Goal: Task Accomplishment & Management: Manage account settings

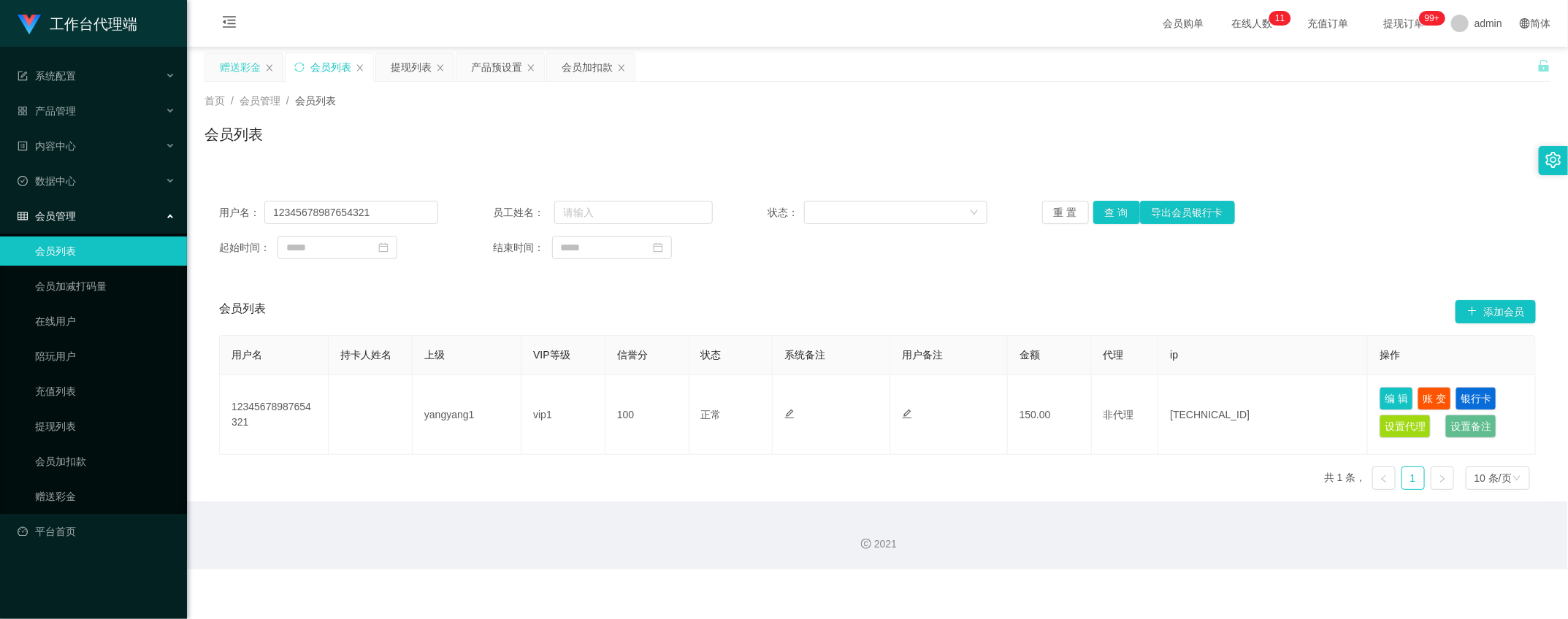
click at [227, 75] on div "赠送彩金" at bounding box center [240, 66] width 40 height 28
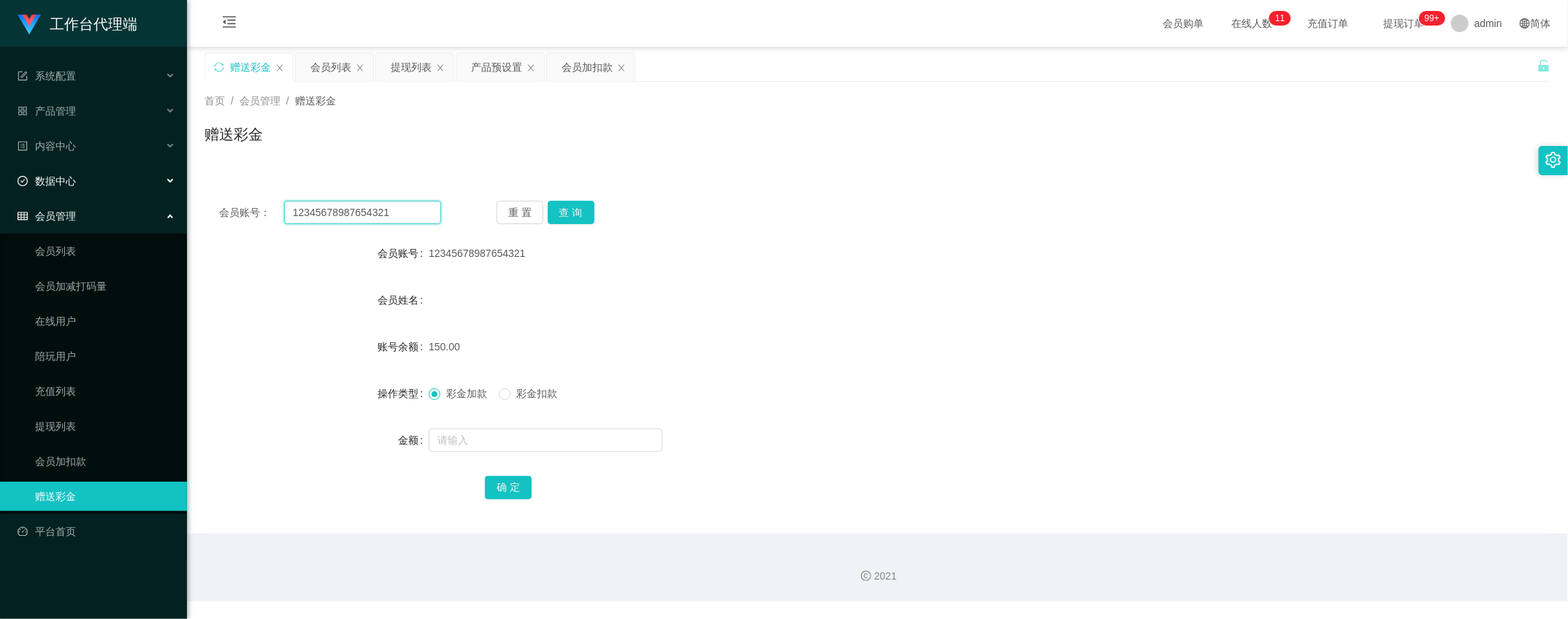
drag, startPoint x: 395, startPoint y: 212, endPoint x: 4, endPoint y: 181, distance: 392.2
click at [4, 181] on section "工作台代理端 系统配置 系统配置列表 管理员列表 管理员分组 systemPays 产品管理 产品列表 产品预设置 开奖记录 注单管理 即时注单 内容中心 数…" at bounding box center [784, 300] width 1568 height 601
paste input "hanjikun"
type input "hanjikun"
click at [575, 208] on button "查 询" at bounding box center [571, 212] width 47 height 23
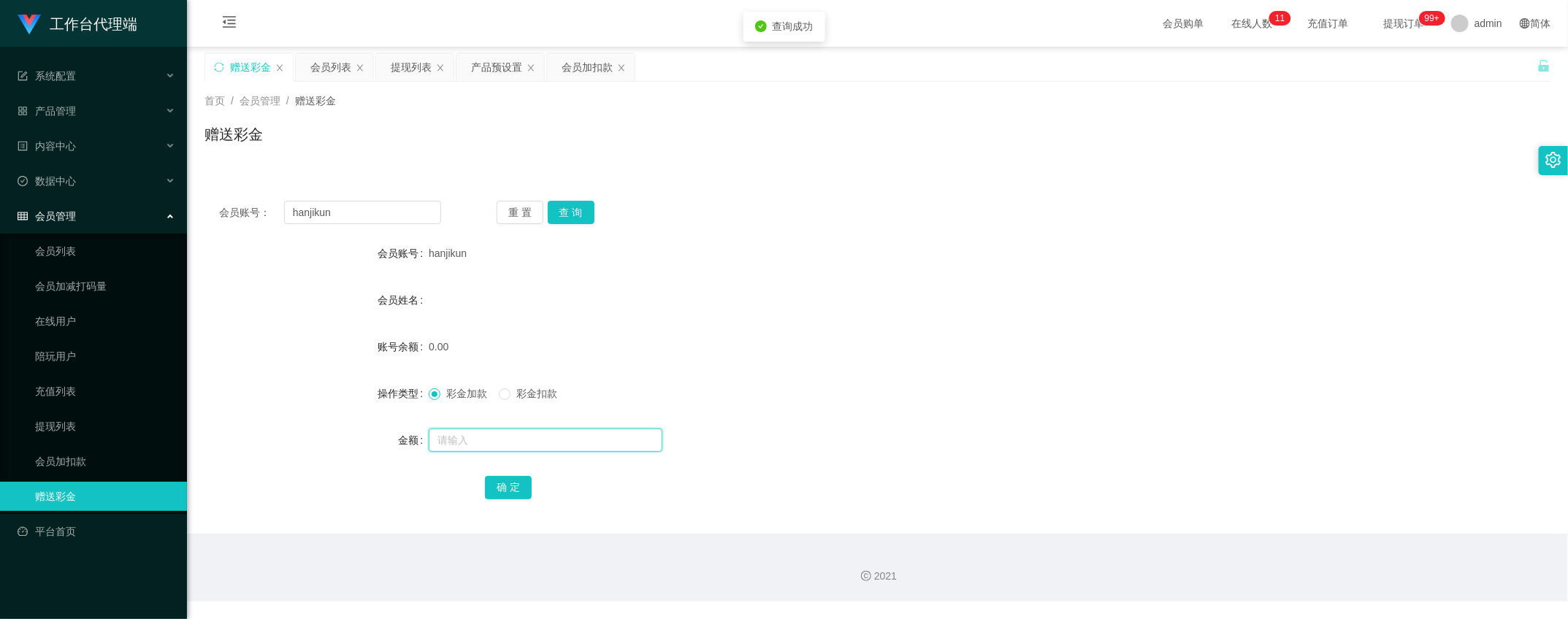
click at [496, 444] on input "text" at bounding box center [546, 440] width 234 height 23
type input "100"
click at [520, 482] on button "确 定" at bounding box center [508, 488] width 47 height 23
drag, startPoint x: 330, startPoint y: 217, endPoint x: 4, endPoint y: 182, distance: 327.9
click at [4, 186] on section "工作台代理端 系统配置 系统配置列表 管理员列表 管理员分组 systemPays 产品管理 产品列表 产品预设置 开奖记录 注单管理 即时注单 内容中心 数…" at bounding box center [784, 300] width 1568 height 601
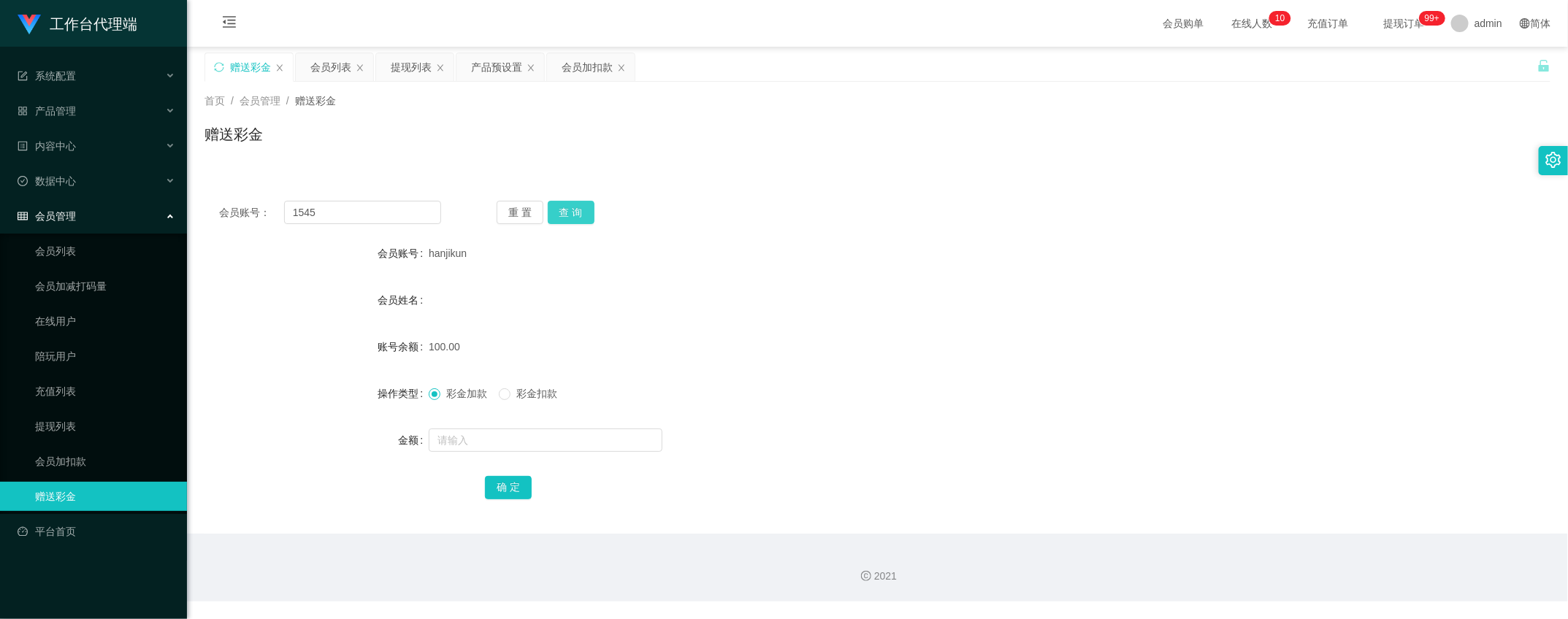
drag, startPoint x: 575, startPoint y: 205, endPoint x: 563, endPoint y: 207, distance: 12.2
click at [574, 205] on button "查 询" at bounding box center [571, 212] width 47 height 23
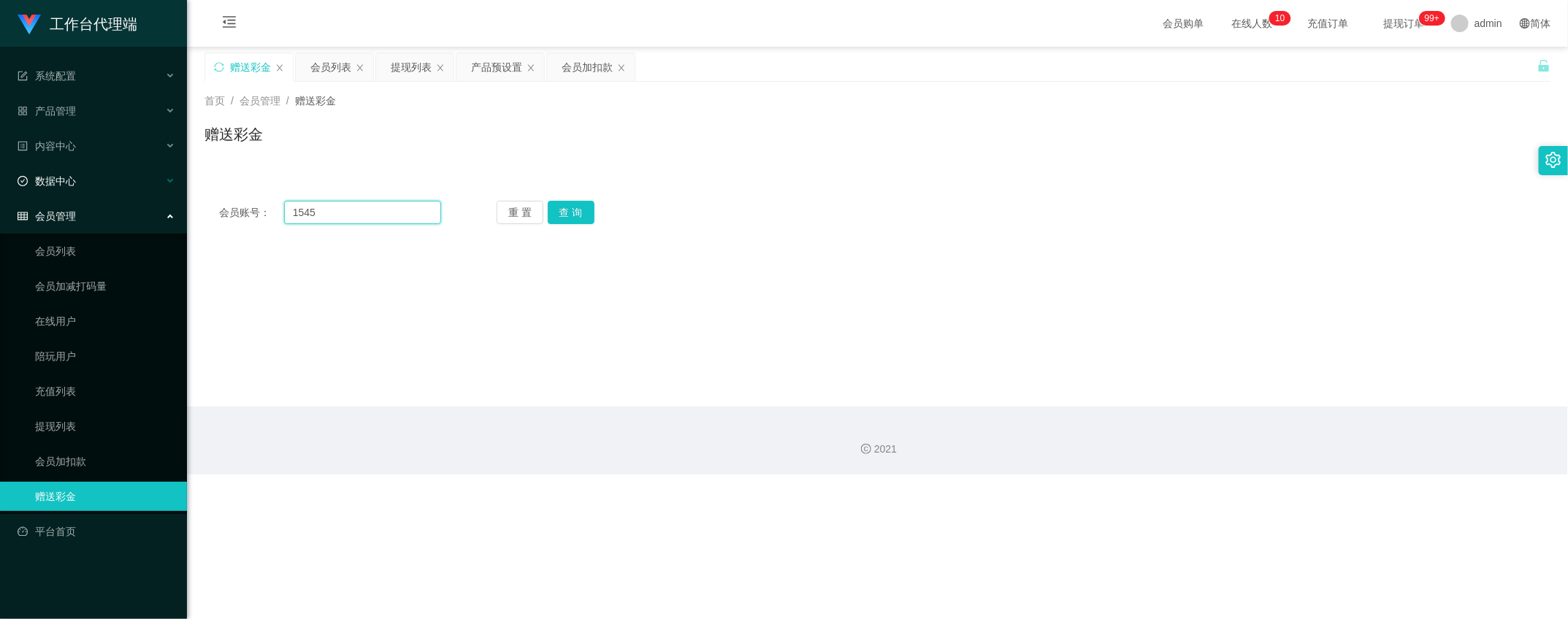
drag, startPoint x: 388, startPoint y: 207, endPoint x: 4, endPoint y: 172, distance: 385.6
click at [169, 207] on section "工作台代理端 系统配置 系统配置列表 管理员列表 管理员分组 systemPays 产品管理 产品列表 产品预设置 开奖记录 注单管理 即时注单 内容中心 数…" at bounding box center [784, 237] width 1568 height 474
paste input "hanjikun"
type input "hanjikun"
click at [566, 208] on button "查 询" at bounding box center [571, 212] width 47 height 23
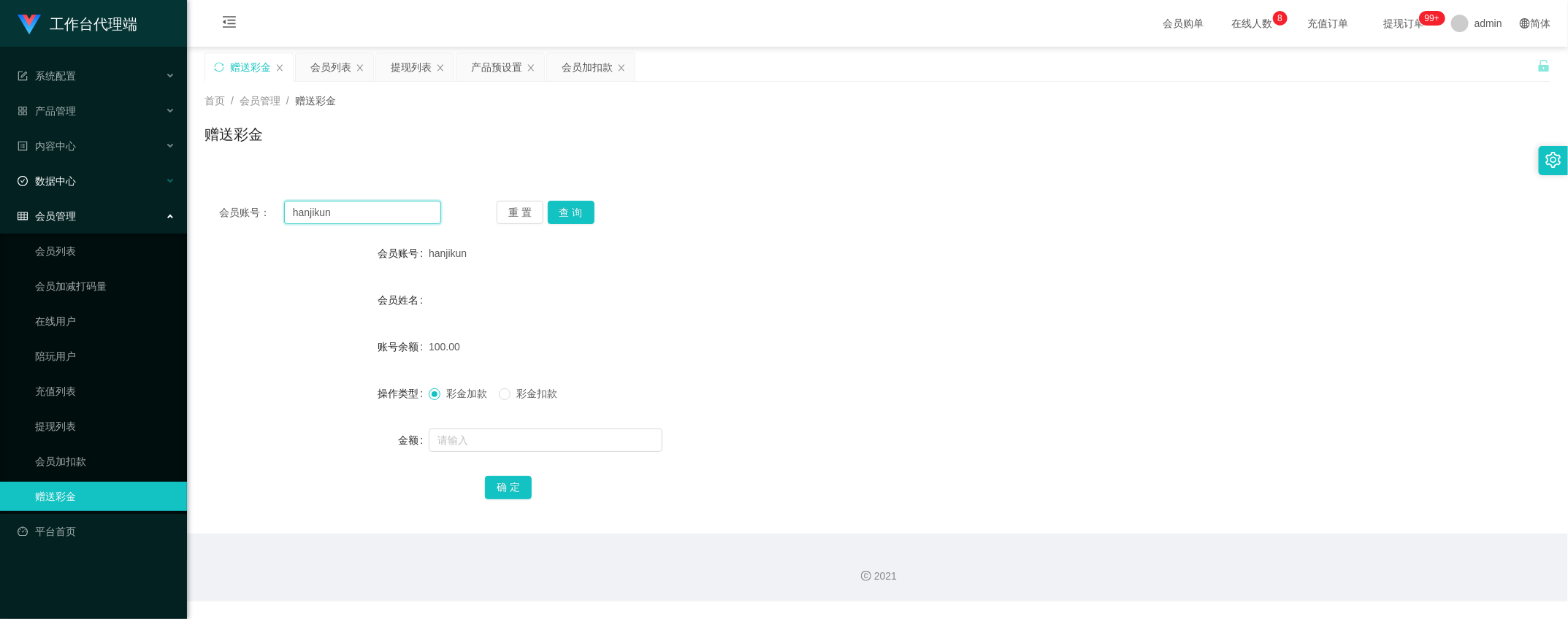
drag, startPoint x: 376, startPoint y: 208, endPoint x: 166, endPoint y: 172, distance: 213.1
click at [181, 176] on section "工作台代理端 系统配置 系统配置列表 管理员列表 管理员分组 systemPays 产品管理 产品列表 产品预设置 开奖记录 注单管理 即时注单 内容中心 数…" at bounding box center [784, 300] width 1568 height 601
click at [593, 214] on div "重 置 查 询" at bounding box center [607, 212] width 222 height 23
drag, startPoint x: 558, startPoint y: 204, endPoint x: 552, endPoint y: 219, distance: 16.2
click at [558, 204] on button "查 询" at bounding box center [571, 212] width 47 height 23
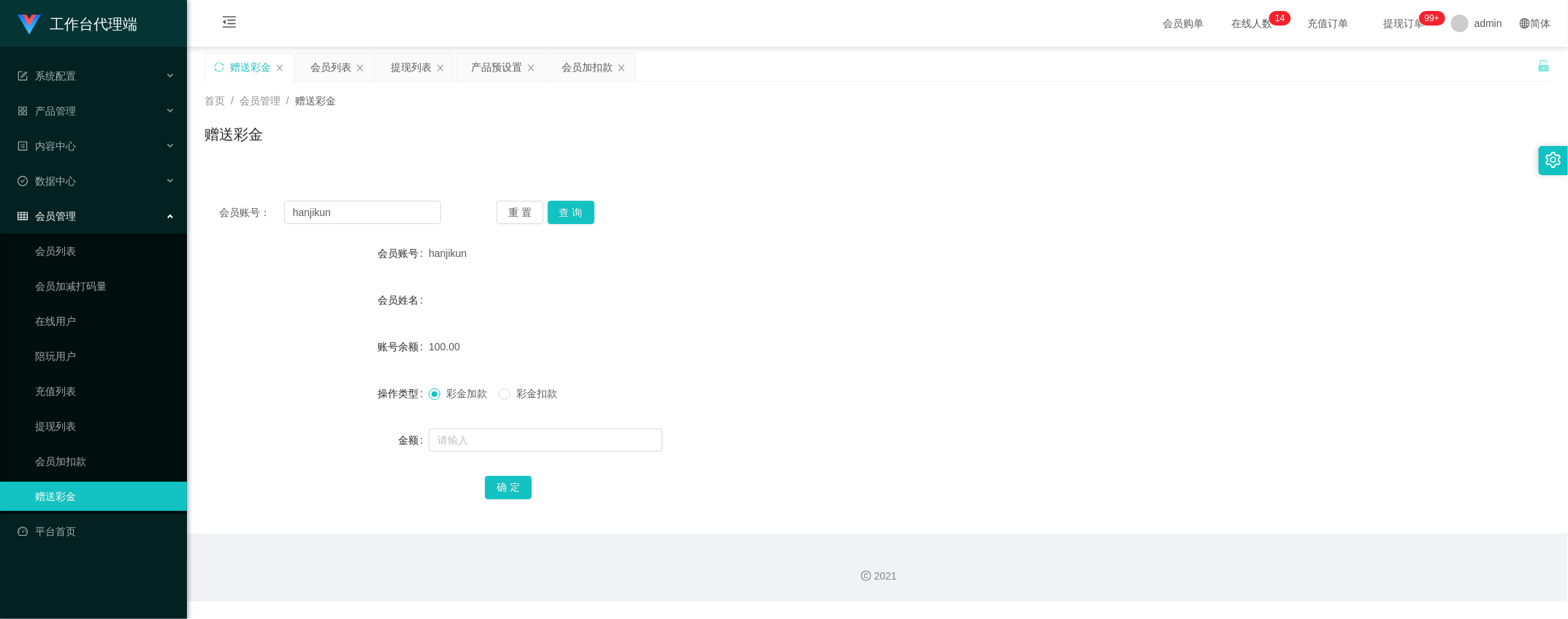
drag, startPoint x: 1403, startPoint y: 481, endPoint x: 1430, endPoint y: 198, distance: 284.3
drag, startPoint x: 363, startPoint y: 201, endPoint x: 73, endPoint y: 86, distance: 312.0
click at [73, 93] on section "工作台代理端 系统配置 系统配置列表 管理员列表 管理员分组 systemPays 产品管理 产品列表 产品预设置 开奖记录 注单管理 即时注单 内容中心 数…" at bounding box center [784, 300] width 1568 height 601
click at [574, 196] on div "会员账号： hanjikun 重 置 查 询 会员账号 hanjikun 会员姓名 账号余额 100.00 操作类型 彩金加款 彩金扣款 金额 确 定" at bounding box center [877, 359] width 1346 height 348
click at [572, 202] on button "查 询" at bounding box center [571, 212] width 47 height 23
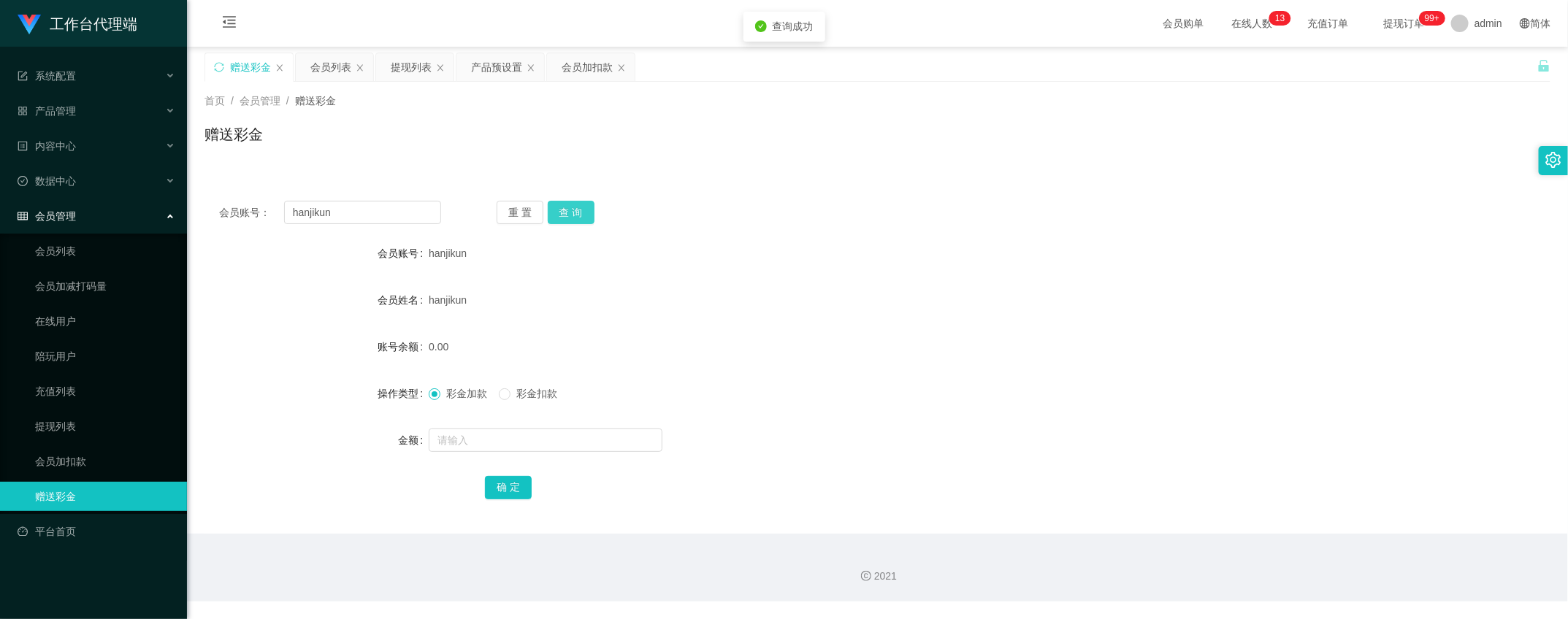
drag, startPoint x: 566, startPoint y: 213, endPoint x: 578, endPoint y: 217, distance: 12.6
click at [570, 217] on button "查 询" at bounding box center [571, 212] width 47 height 23
click at [643, 457] on form "会员账号 hanjikun 会员姓名 hanjikun 账号余额 0.00 操作类型 彩金加款 彩金扣款 金额 确 定" at bounding box center [877, 370] width 1346 height 262
drag, startPoint x: 1256, startPoint y: 186, endPoint x: 995, endPoint y: 103, distance: 273.9
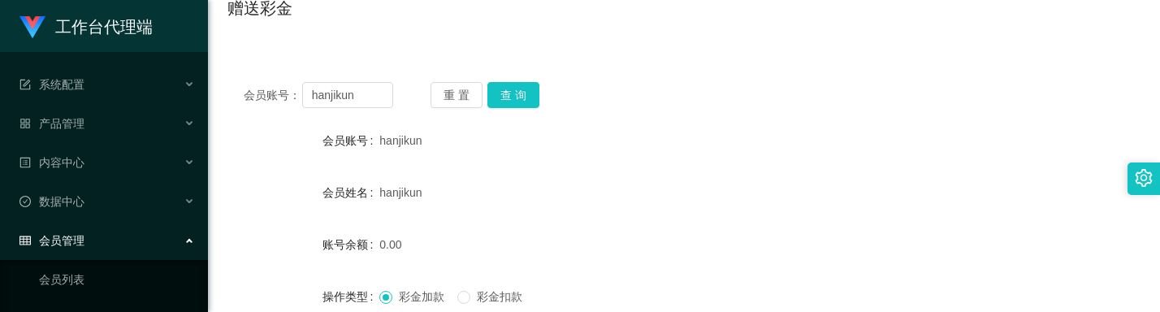
scroll to position [108, 0]
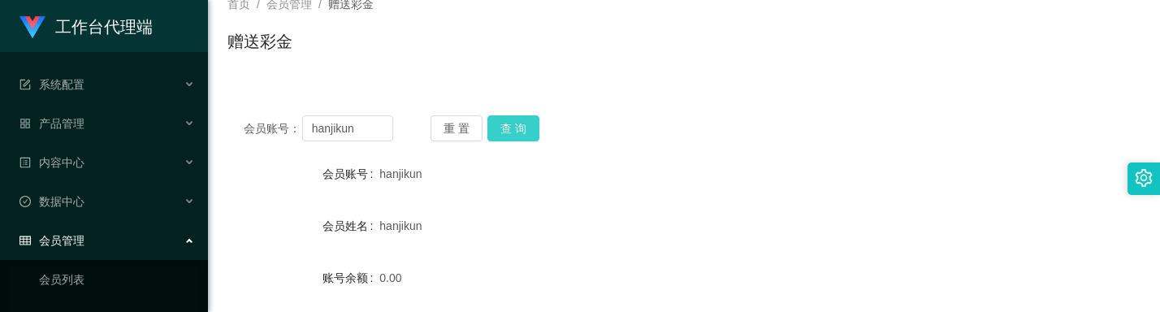
click at [524, 128] on button "查 询" at bounding box center [513, 128] width 52 height 26
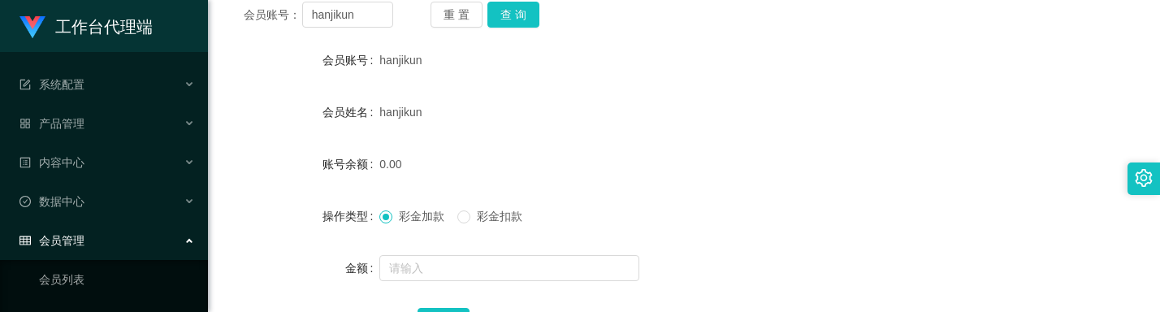
scroll to position [216, 0]
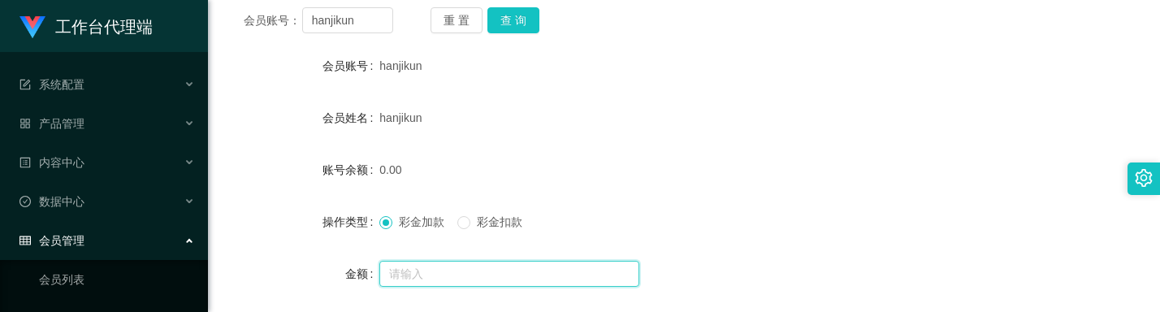
drag, startPoint x: 437, startPoint y: 270, endPoint x: 455, endPoint y: 222, distance: 51.2
click at [436, 271] on input "text" at bounding box center [509, 274] width 260 height 26
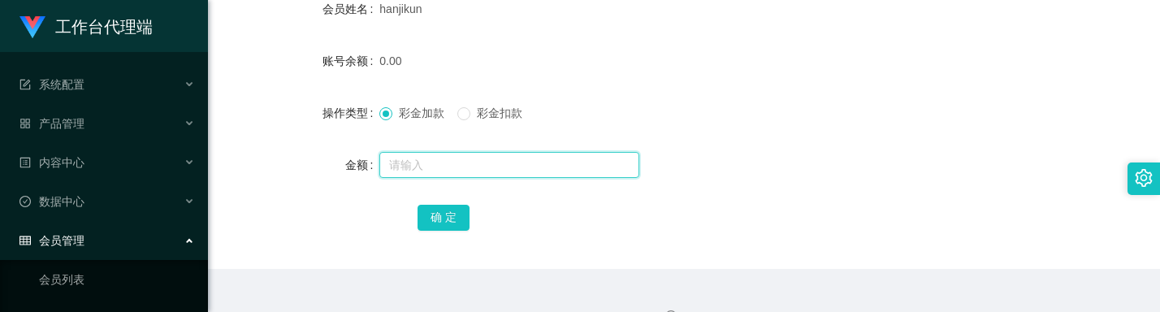
click at [538, 154] on input "text" at bounding box center [509, 165] width 260 height 26
type input "16"
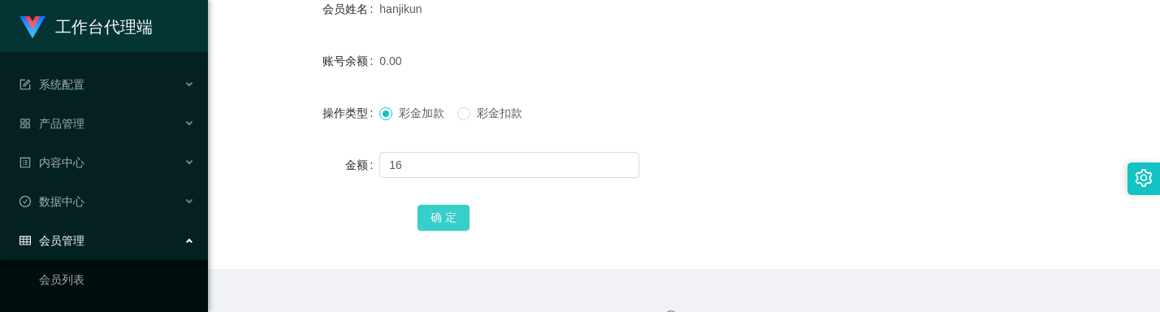
click at [426, 222] on button "确 定" at bounding box center [444, 218] width 52 height 26
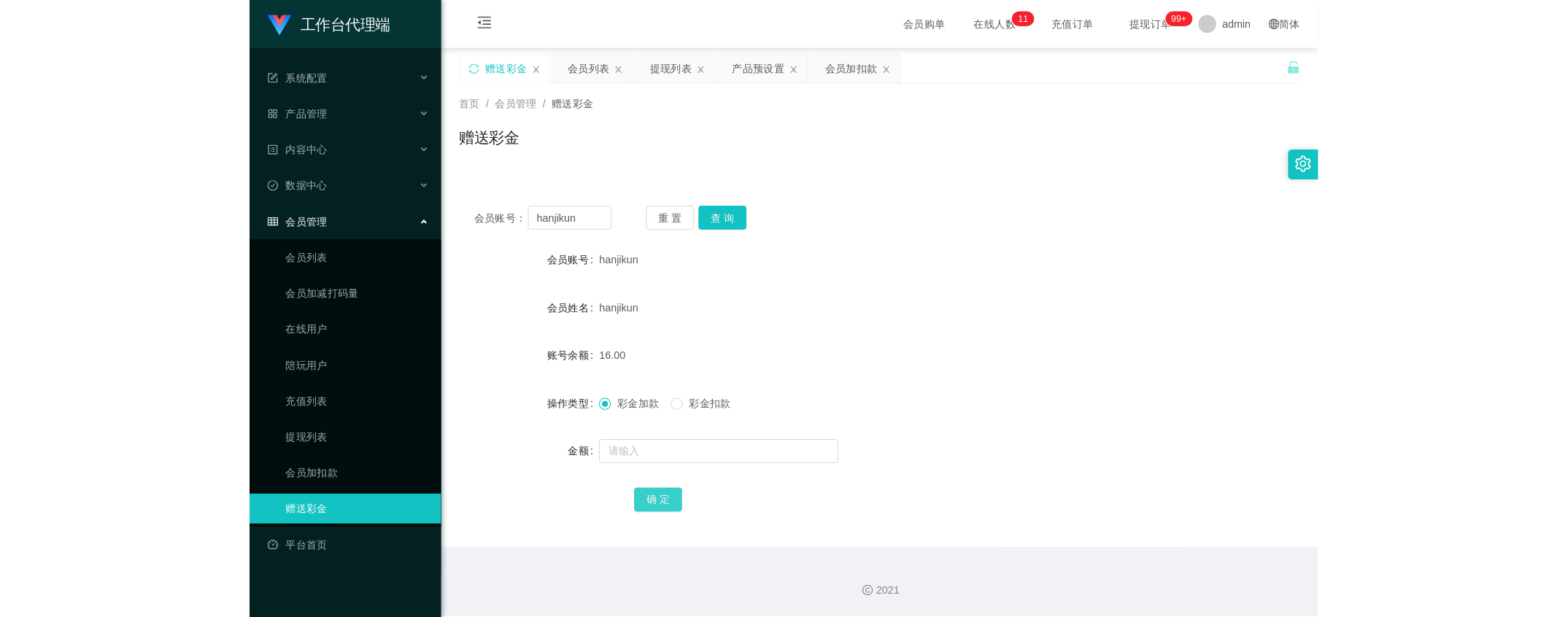
scroll to position [0, 0]
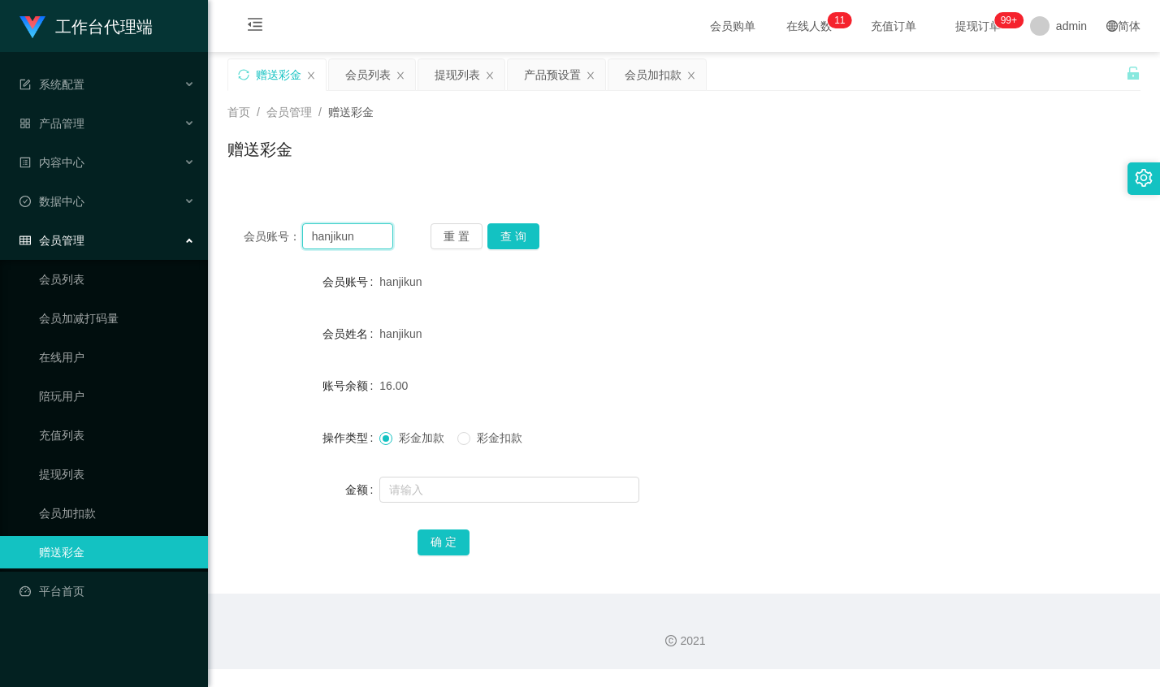
drag, startPoint x: 369, startPoint y: 232, endPoint x: 177, endPoint y: 227, distance: 191.8
click at [177, 227] on section "工作台代理端 系统配置 系统配置列表 管理员列表 管理员分组 systemPays 产品管理 产品列表 产品预设置 开奖记录 注单管理 即时注单 内容中心 数…" at bounding box center [580, 334] width 1160 height 669
click at [500, 241] on button "查 询" at bounding box center [513, 236] width 52 height 26
click at [361, 75] on div "会员列表" at bounding box center [367, 74] width 45 height 31
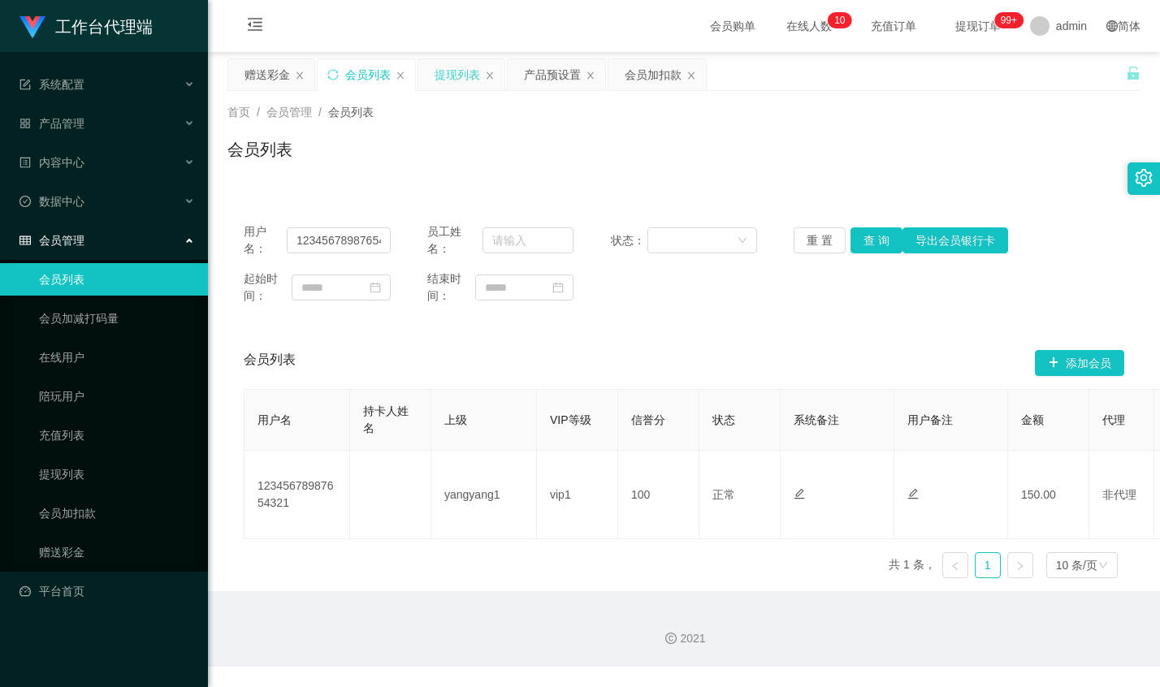
click at [470, 76] on div "提现列表" at bounding box center [457, 74] width 45 height 31
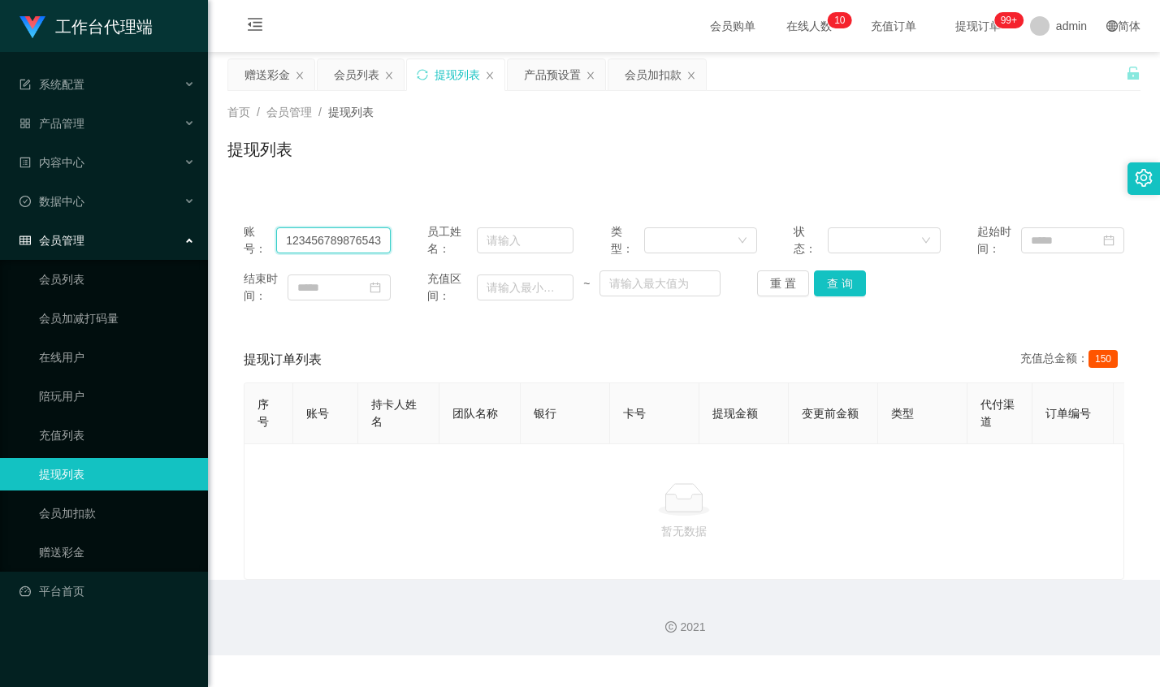
click at [378, 234] on input "12345678987654321" at bounding box center [333, 240] width 115 height 26
paste input "hanjikun"
type input "hanjikun"
drag, startPoint x: 842, startPoint y: 271, endPoint x: 842, endPoint y: 280, distance: 9.0
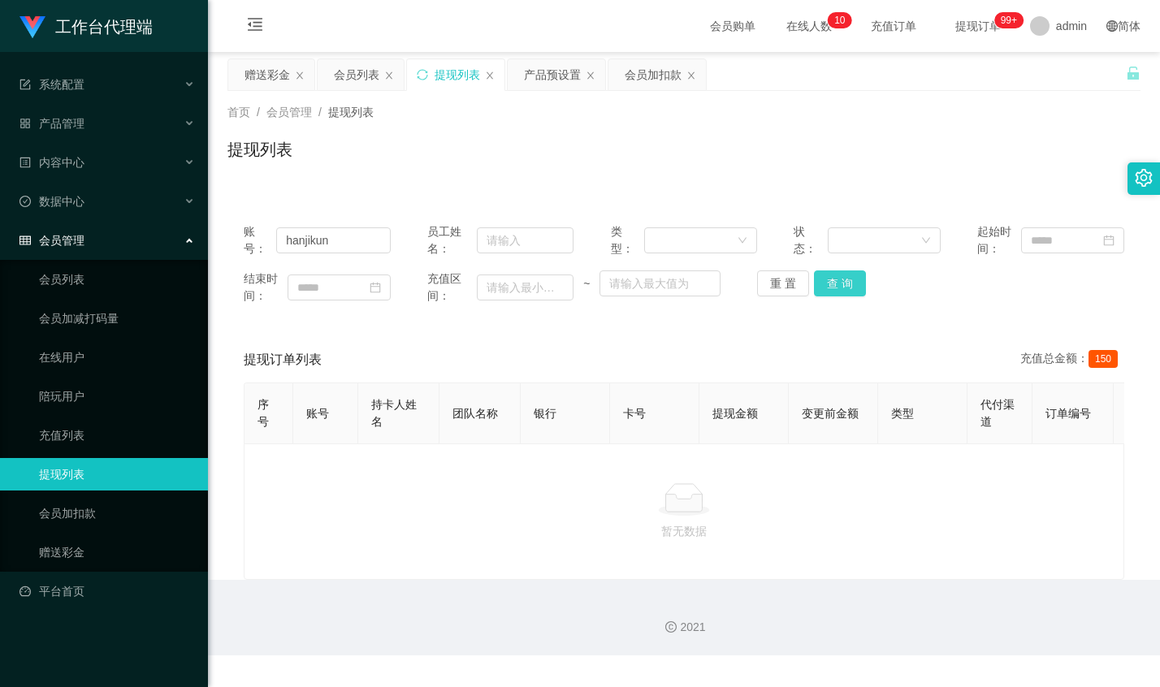
click at [842, 273] on button "查 询" at bounding box center [840, 284] width 52 height 26
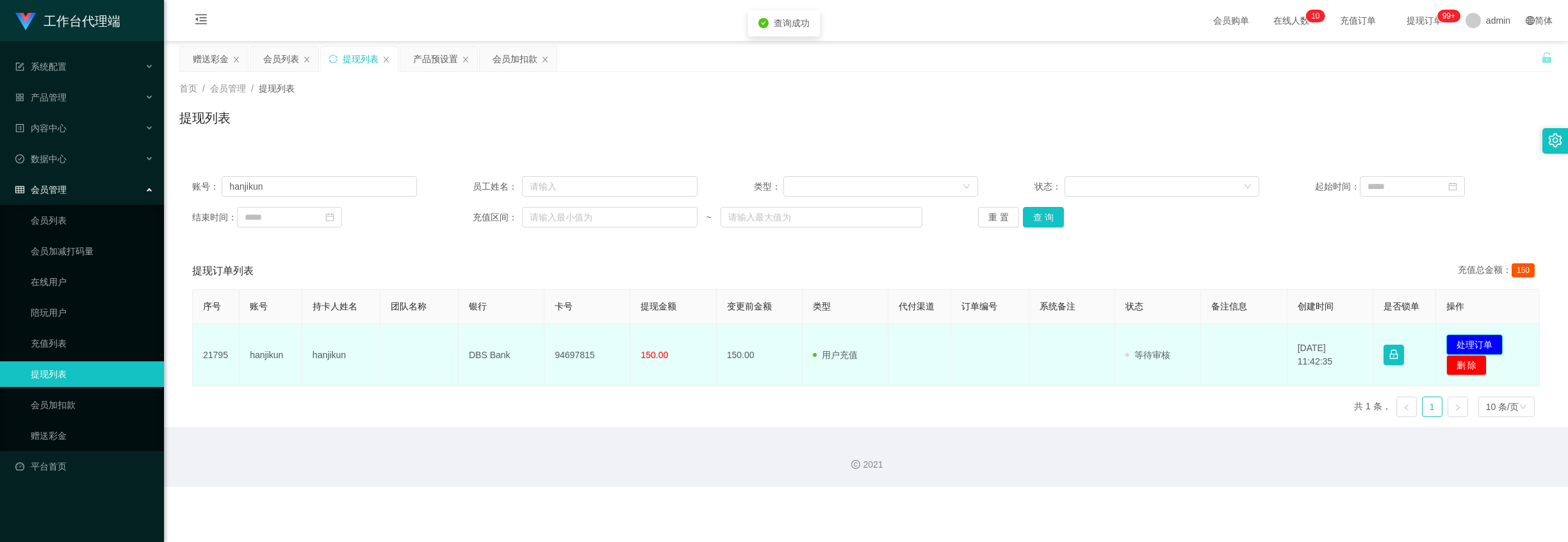
click at [1374, 346] on button "处理订单" at bounding box center [1473, 345] width 56 height 21
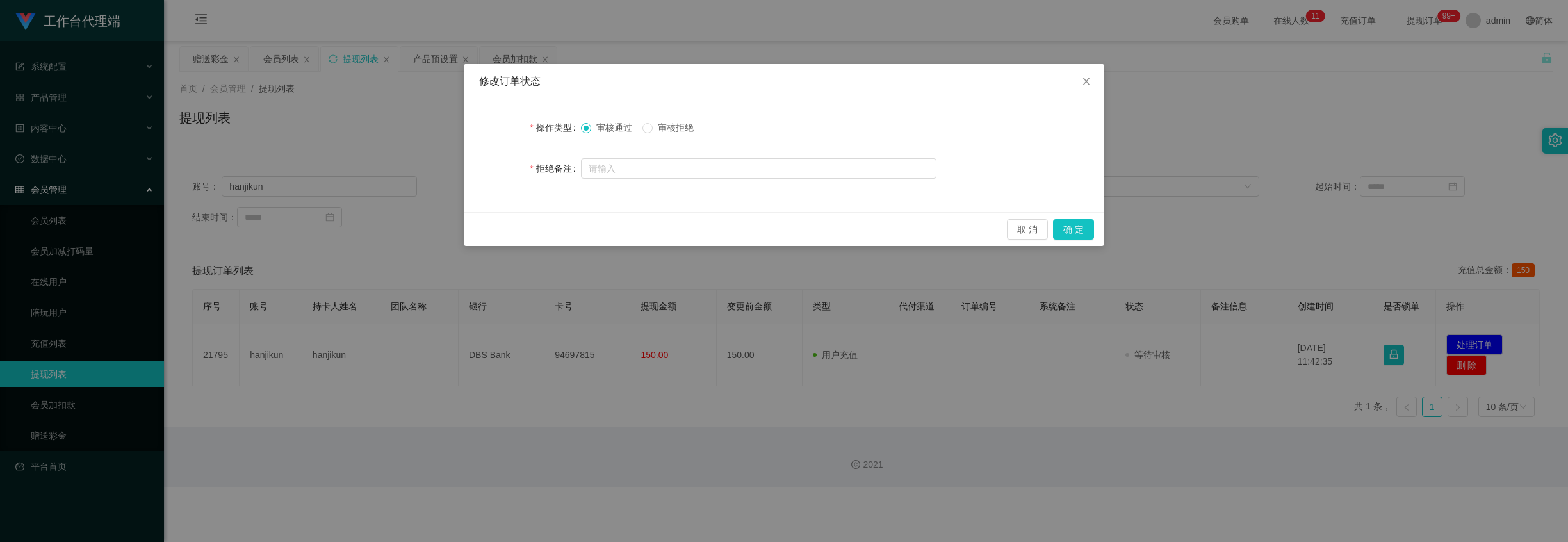
click at [1071, 217] on div "取 消 确 定" at bounding box center [784, 229] width 640 height 34
click at [1071, 224] on button "确 定" at bounding box center [1073, 230] width 41 height 21
